Goal: Information Seeking & Learning: Understand process/instructions

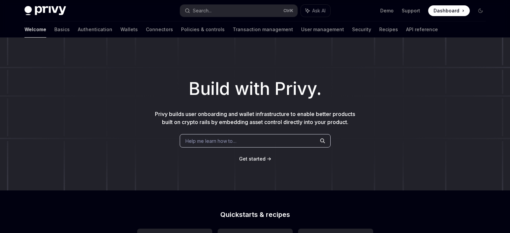
scroll to position [34, 0]
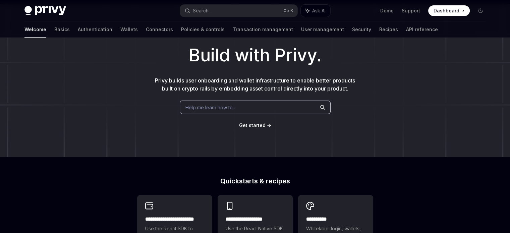
click at [244, 109] on div "Help me learn how to…" at bounding box center [255, 107] width 151 height 13
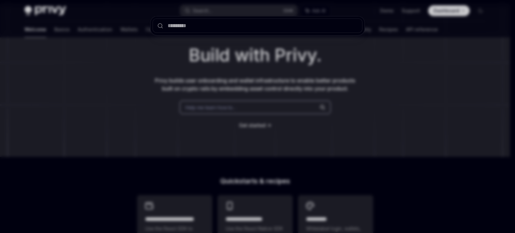
click at [380, 78] on div at bounding box center [257, 116] width 515 height 233
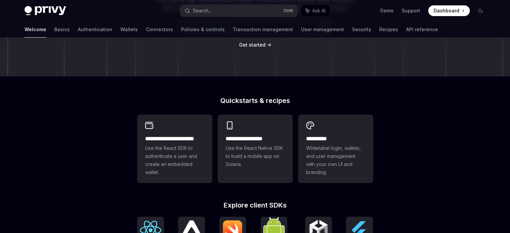
scroll to position [134, 0]
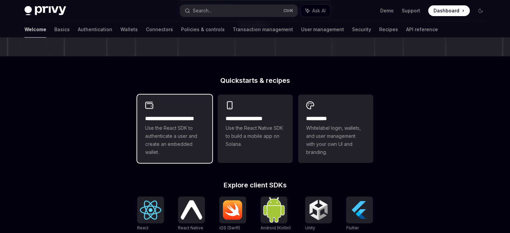
click at [193, 148] on span "Use the React SDK to authenticate a user and create an embedded wallet." at bounding box center [174, 140] width 59 height 32
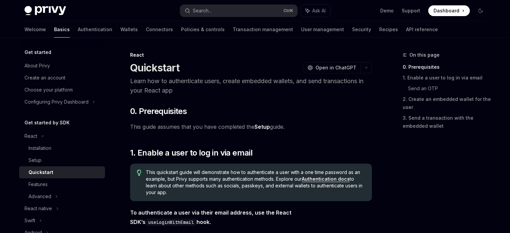
click at [444, 10] on span "Dashboard" at bounding box center [446, 10] width 26 height 7
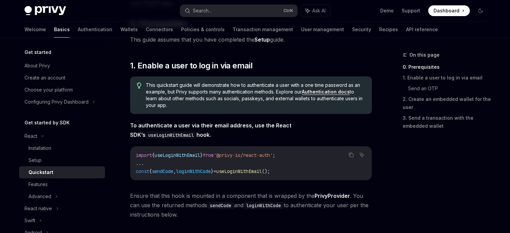
scroll to position [88, 0]
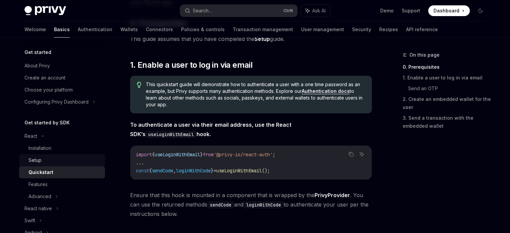
click at [52, 156] on div "Setup" at bounding box center [64, 160] width 72 height 8
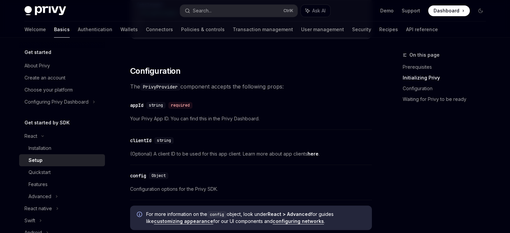
scroll to position [430, 0]
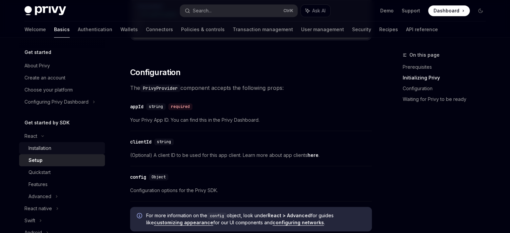
click at [78, 148] on div "Installation" at bounding box center [64, 148] width 72 height 8
type textarea "*"
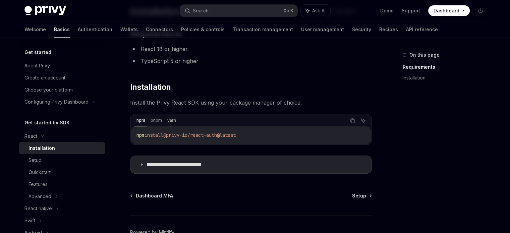
scroll to position [96, 0]
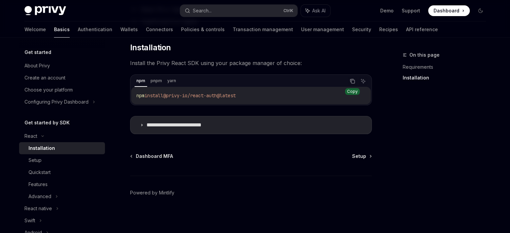
click at [351, 81] on icon "Copy the contents from the code block" at bounding box center [351, 80] width 5 height 5
